Goal: Navigation & Orientation: Find specific page/section

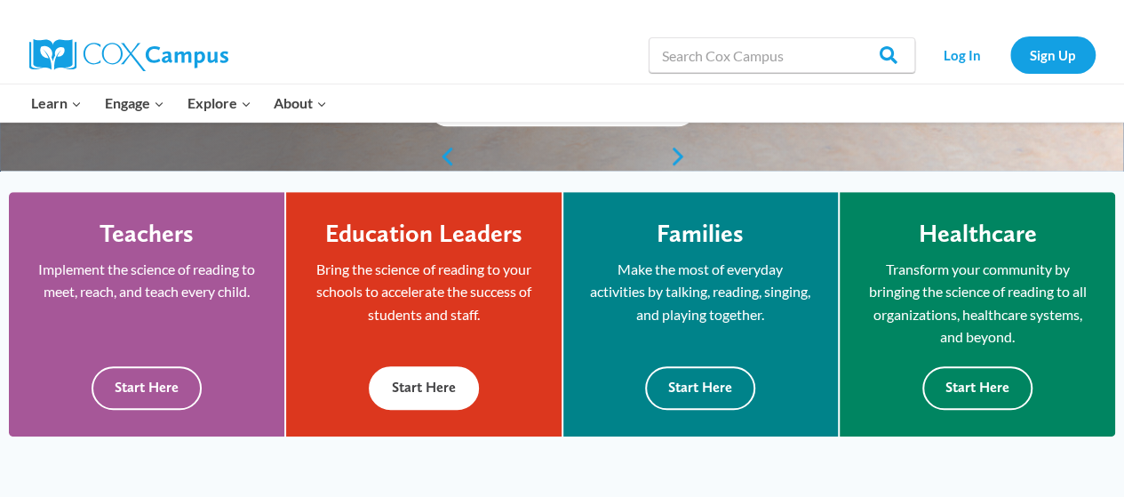
scroll to position [444, 0]
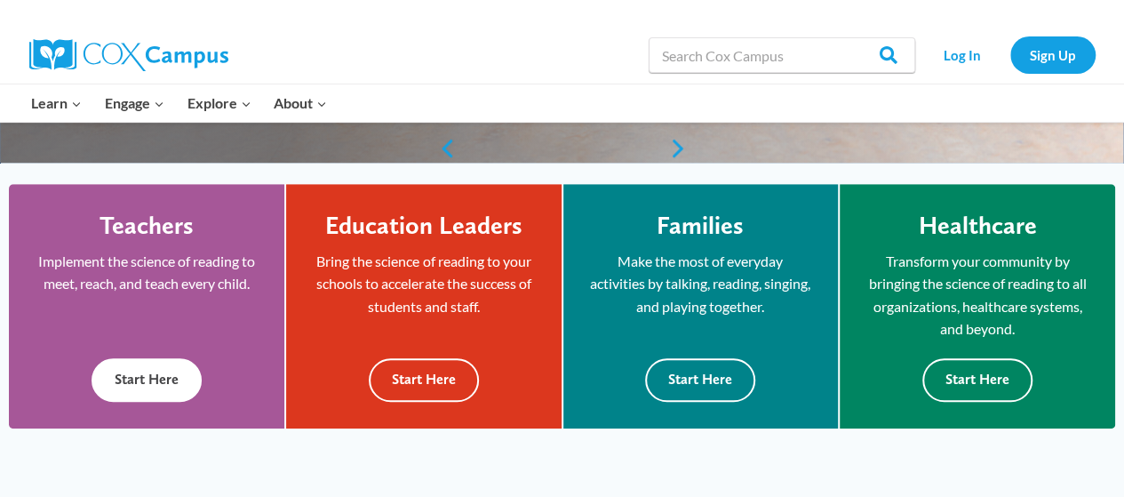
click at [128, 381] on button "Start Here" at bounding box center [147, 380] width 110 height 44
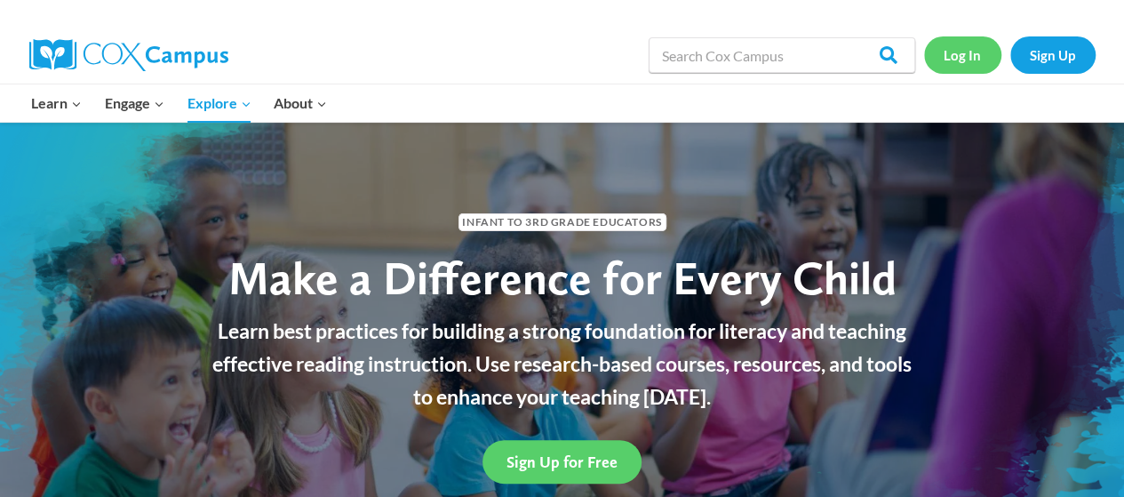
click at [967, 57] on link "Log In" at bounding box center [962, 54] width 77 height 36
